Goal: Information Seeking & Learning: Learn about a topic

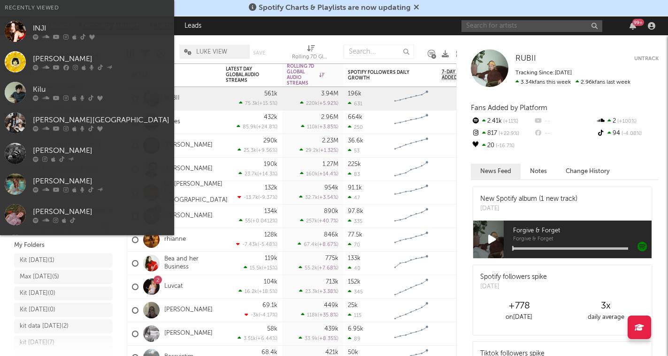
click at [512, 29] on input "text" at bounding box center [532, 26] width 141 height 12
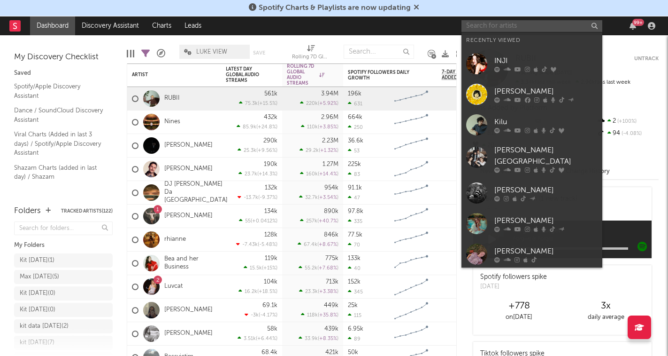
paste input "[URL][DOMAIN_NAME]"
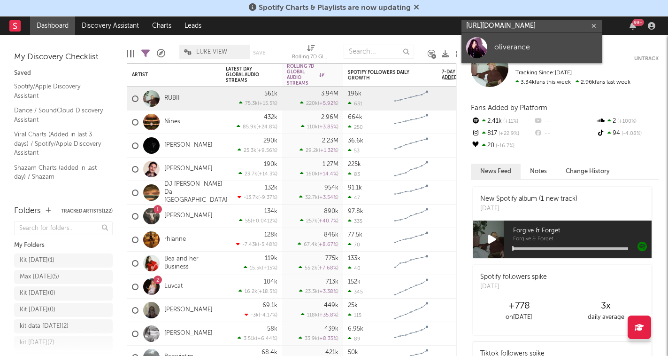
type input "[URL][DOMAIN_NAME]"
click at [511, 46] on div "oliverance" at bounding box center [546, 47] width 103 height 11
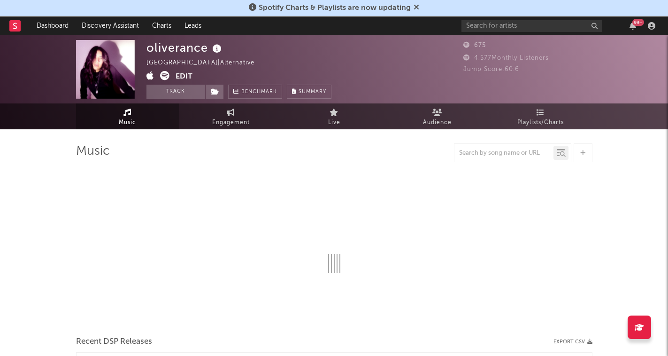
select select "1w"
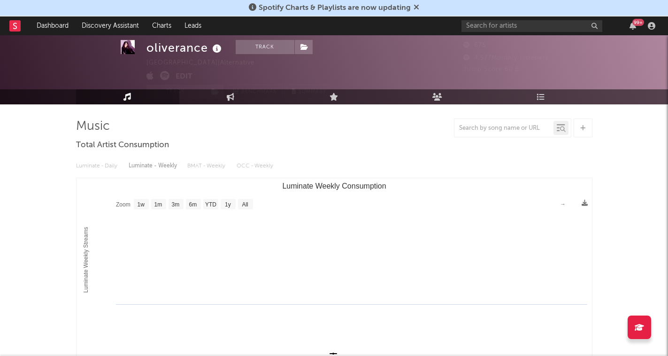
scroll to position [24, 0]
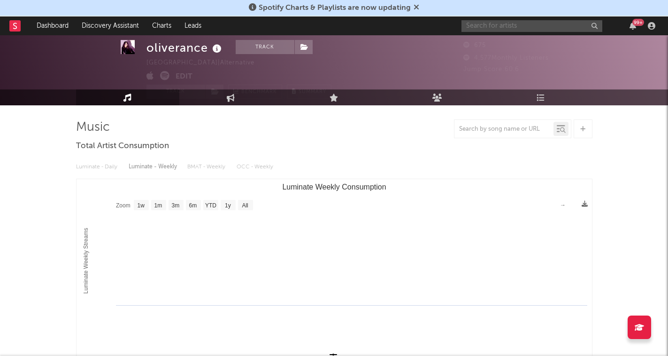
click at [498, 31] on input "text" at bounding box center [532, 26] width 141 height 12
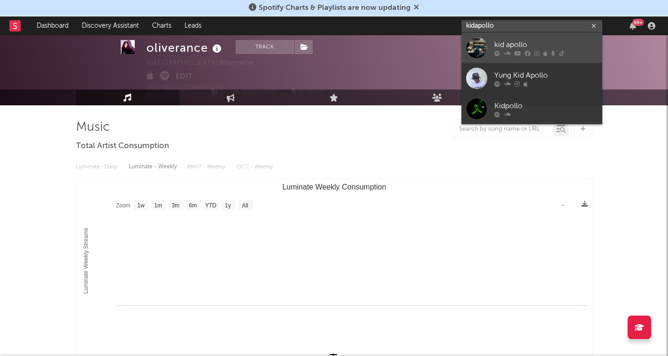
type input "kidapollo"
click at [531, 48] on div "kid apollo" at bounding box center [546, 44] width 103 height 11
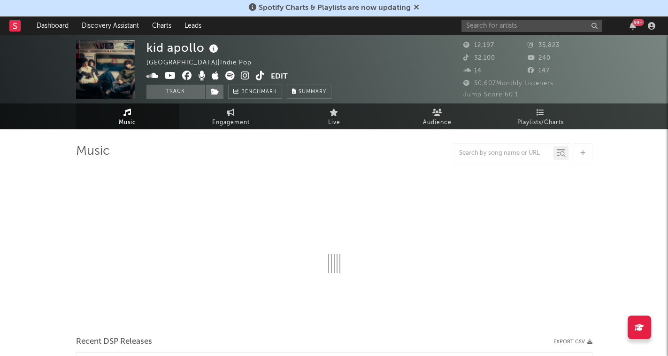
select select "6m"
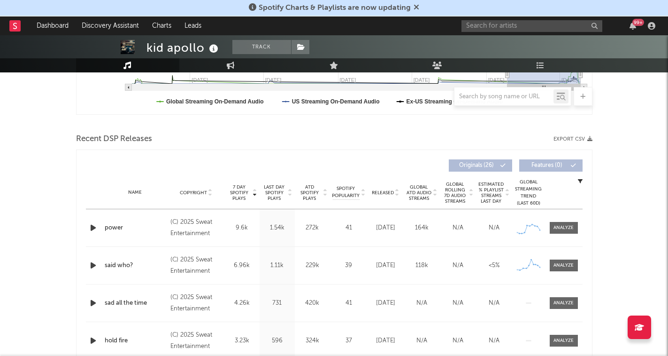
scroll to position [277, 0]
